Goal: Task Accomplishment & Management: Use online tool/utility

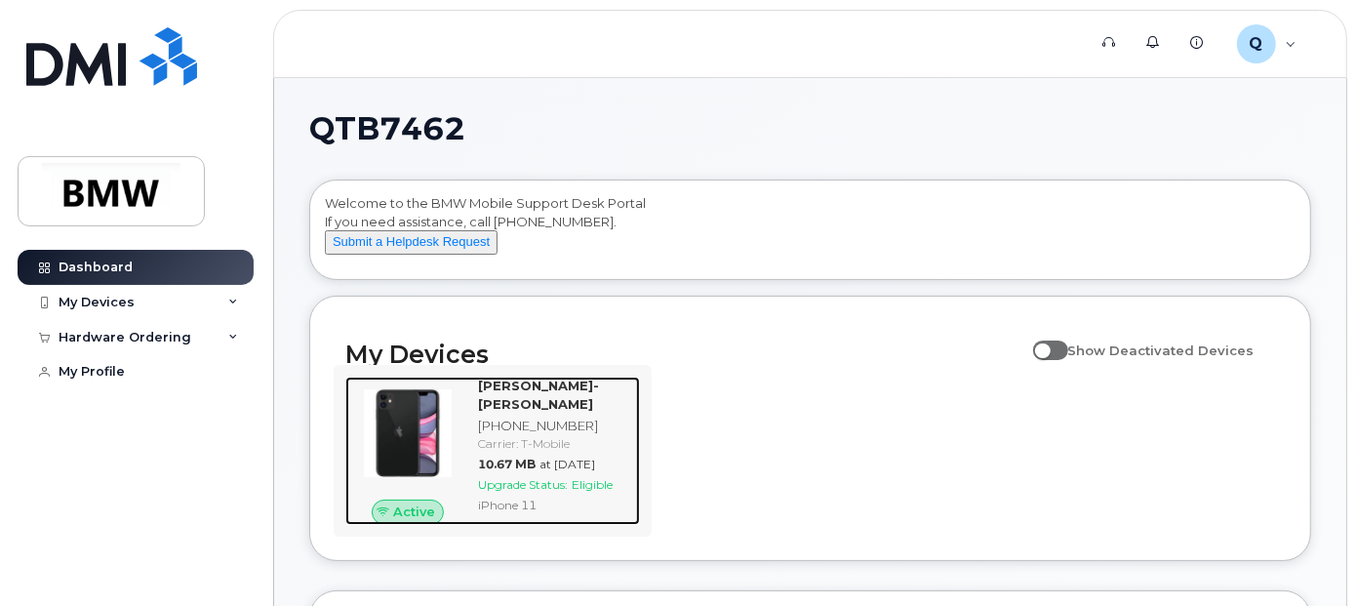
click at [410, 521] on span "Active" at bounding box center [414, 511] width 42 height 19
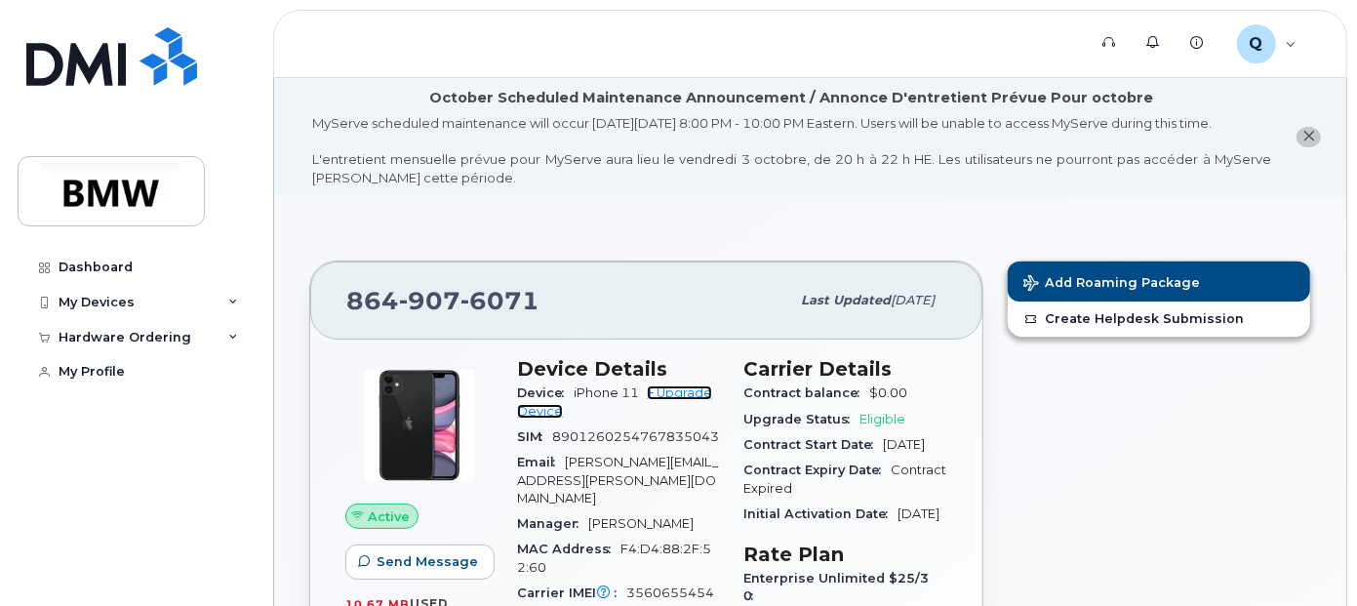
click at [691, 411] on link "+ Upgrade Device" at bounding box center [614, 401] width 195 height 32
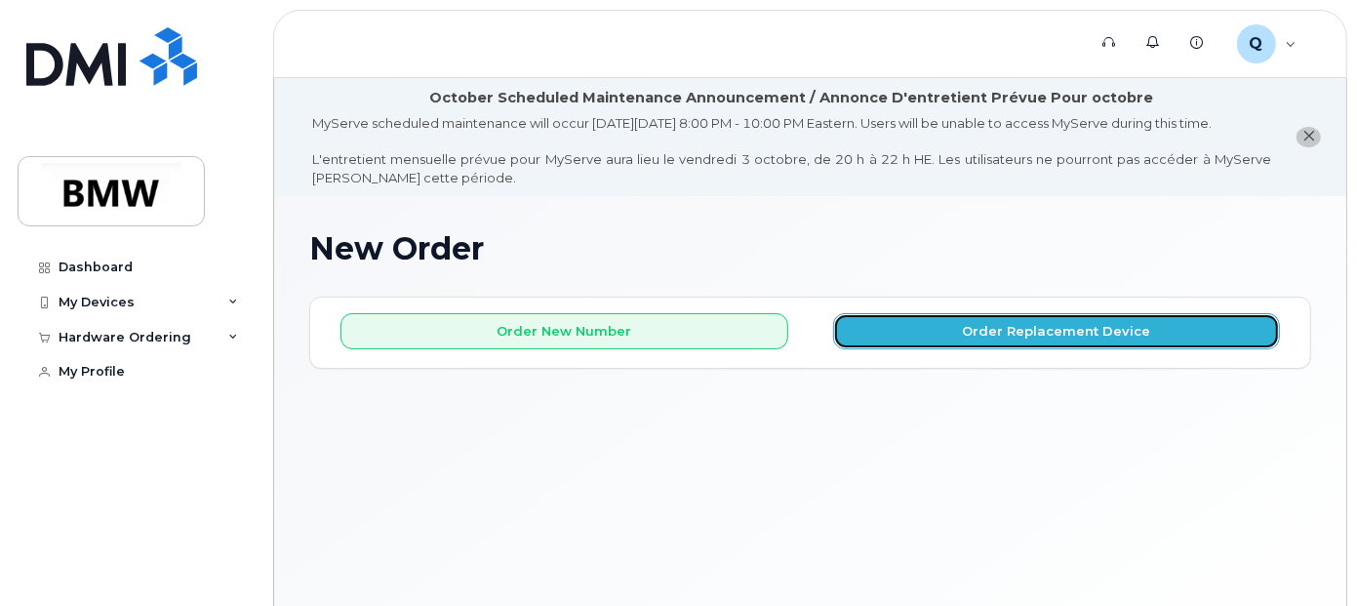
click at [968, 342] on button "Order Replacement Device" at bounding box center [1057, 331] width 448 height 36
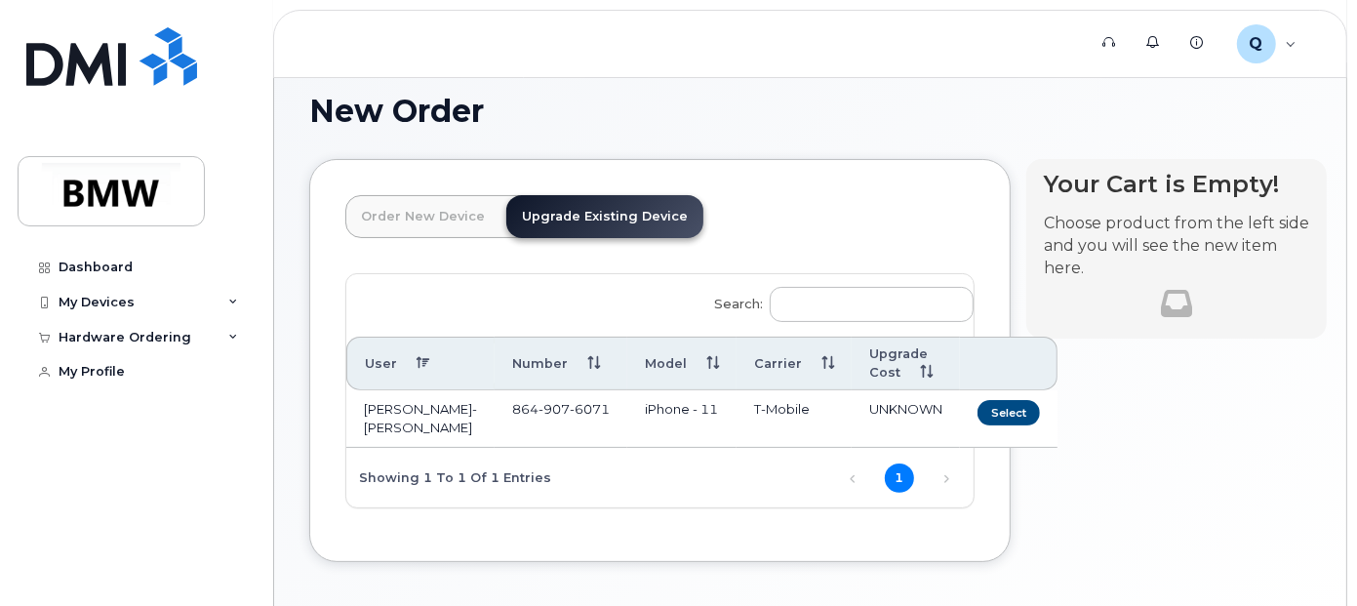
scroll to position [195, 0]
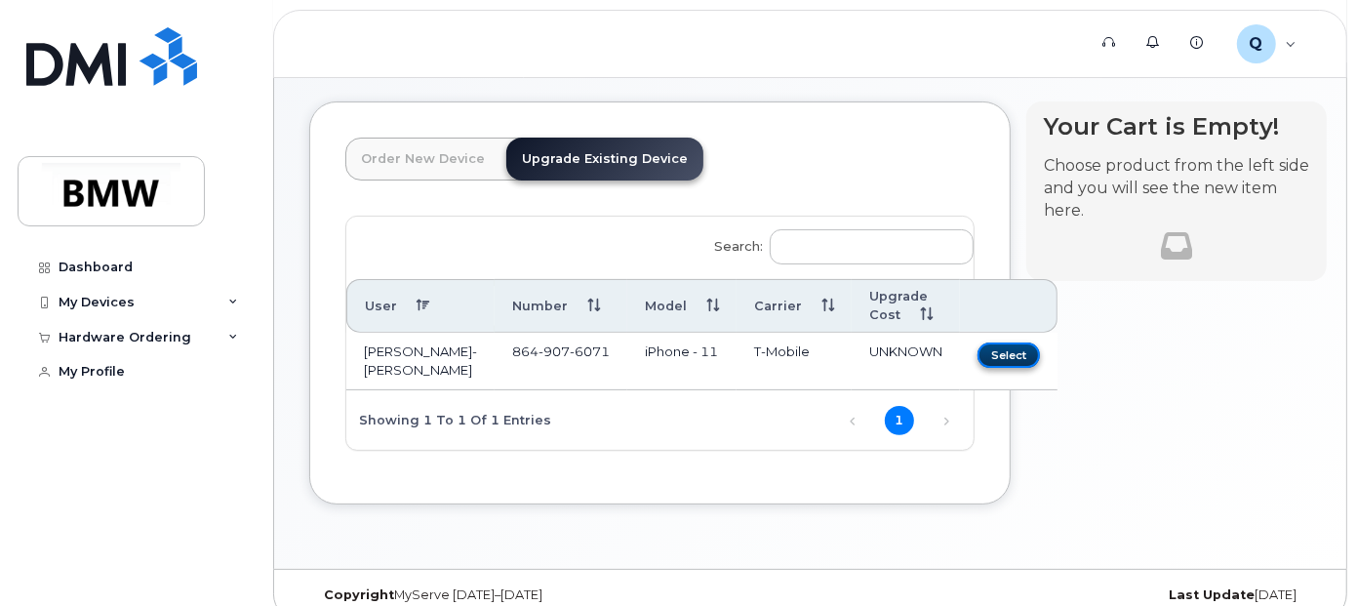
click at [978, 367] on button "Select" at bounding box center [1009, 354] width 62 height 24
